Goal: Find specific page/section: Find specific page/section

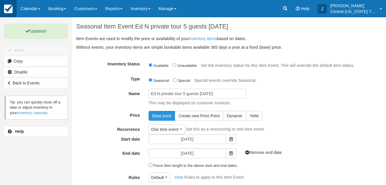
click at [11, 10] on img at bounding box center [8, 9] width 9 height 9
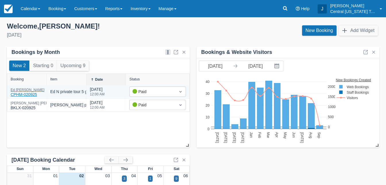
click at [17, 91] on div "Ed Nusser" at bounding box center [28, 89] width 34 height 3
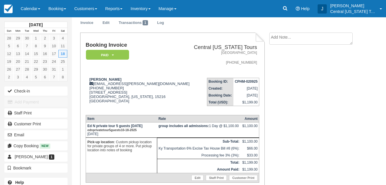
scroll to position [20, 0]
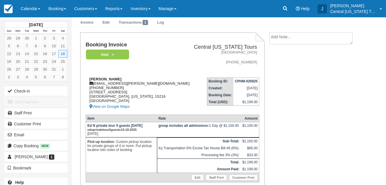
click at [164, 79] on div "Ed Nusser ed.nusser@gmail.com 1 (412) 848-2184 127 Arden Rd Pittsburgh, Pennsyl…" at bounding box center [138, 93] width 105 height 33
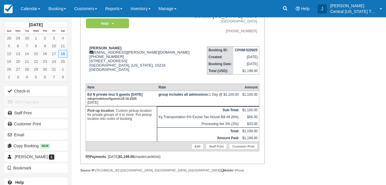
click at [191, 45] on td "Booking ID: CPHM-020925 Created: September 2, 2025 Booking Date: October 18, 20…" at bounding box center [225, 60] width 69 height 37
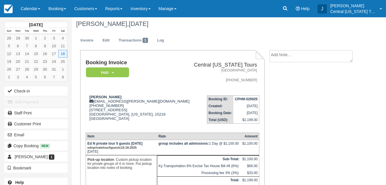
click at [191, 91] on td "Booking ID: CPHM-020925 Created: September 2, 2025 Booking Date: October 18, 20…" at bounding box center [225, 109] width 69 height 37
click at [193, 73] on address "Harrodsburg, KY 40330 859-806-8729" at bounding box center [225, 75] width 64 height 15
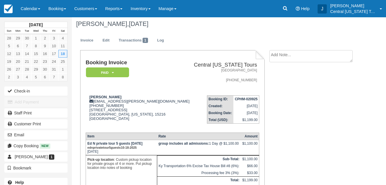
click at [162, 78] on td "Booking Invoice Paid   Pending Reserved Deposit Waiting Cancelled" at bounding box center [138, 75] width 105 height 31
click at [347, 150] on div "Booking Invoice Paid   Pending Reserved Deposit Waiting Cancelled Central Kentu…" at bounding box center [217, 142] width 290 height 184
click at [160, 119] on div "Ed Nusser ed.nusser@gmail.com 1 (412) 848-2184 127 Arden Rd Pittsburgh, Pennsyl…" at bounding box center [138, 111] width 105 height 33
click at [168, 110] on div "Ed Nusser ed.nusser@gmail.com 1 (412) 848-2184 127 Arden Rd Pittsburgh, Pennsyl…" at bounding box center [138, 111] width 105 height 33
